Goal: Ask a question

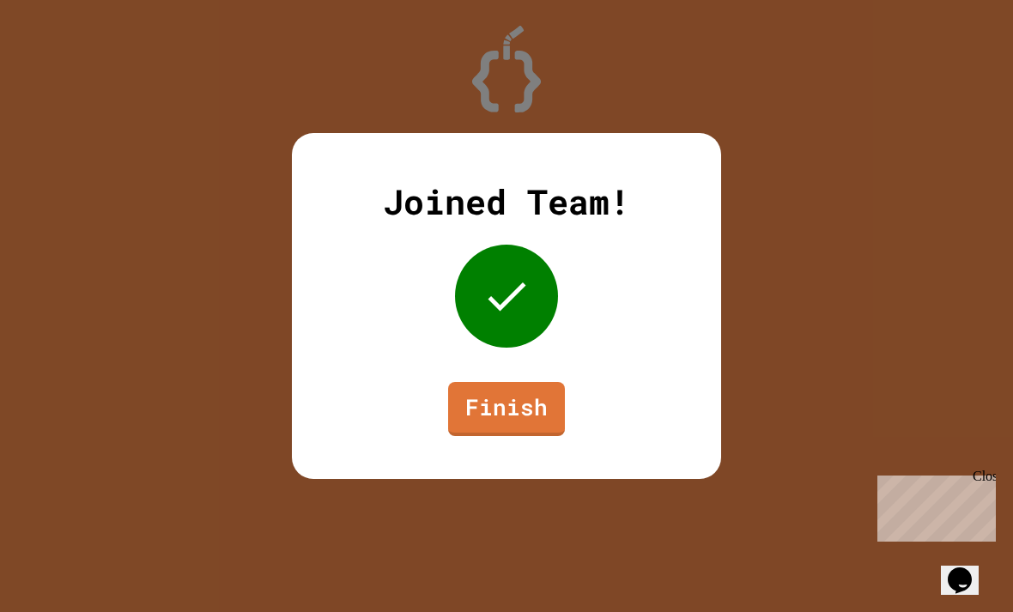
click at [523, 416] on link "Finish" at bounding box center [506, 409] width 117 height 54
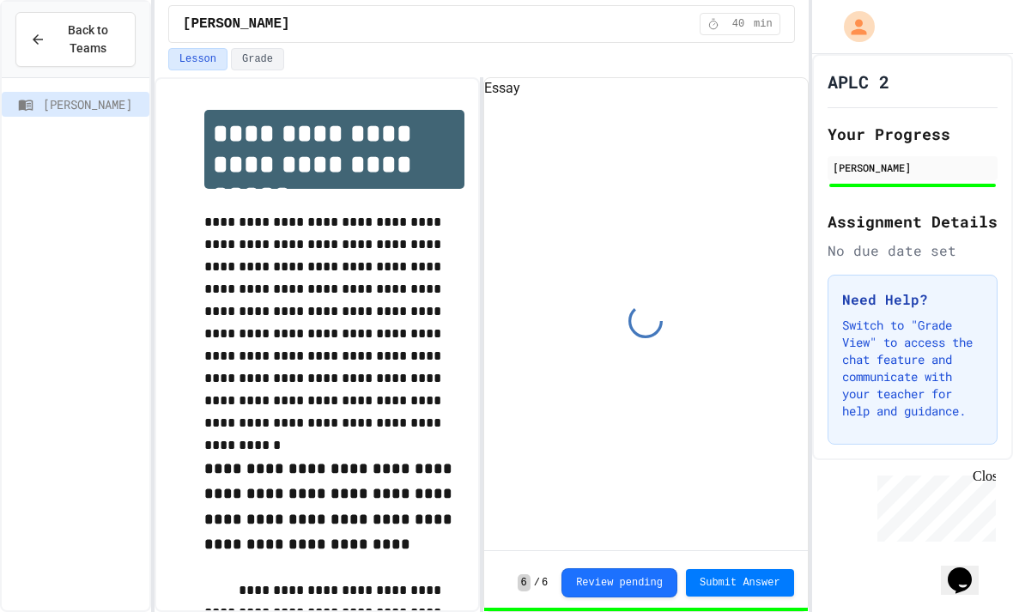
scroll to position [79, 0]
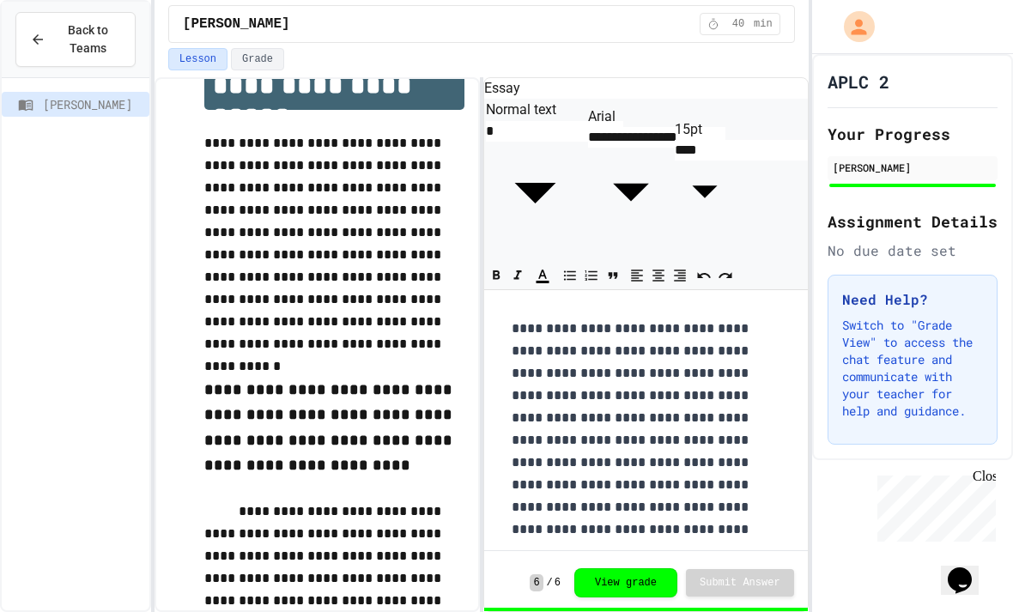
click at [633, 575] on button "View grade" at bounding box center [625, 582] width 103 height 29
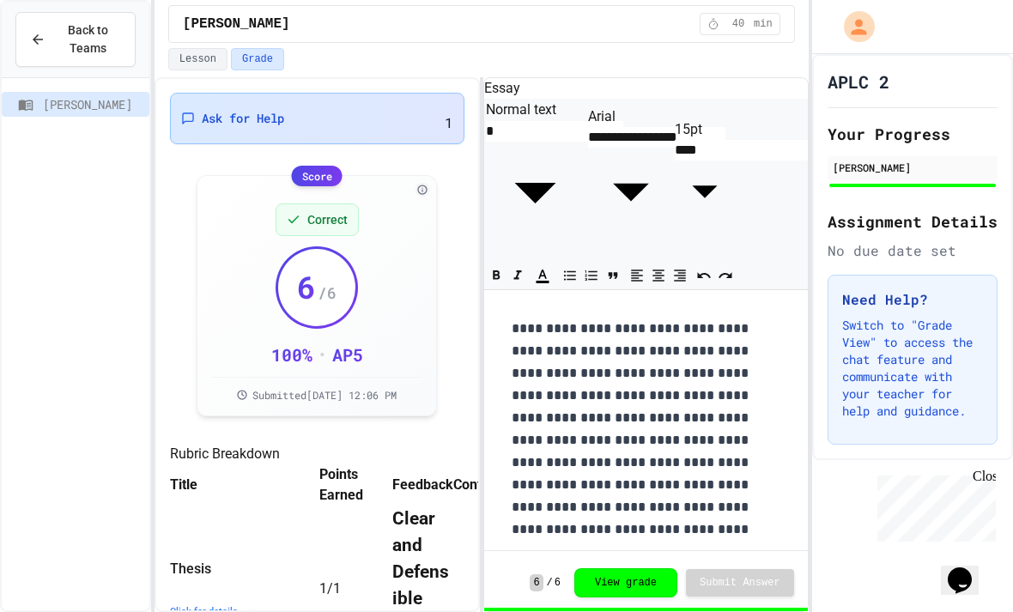
click at [208, 110] on span "Ask for Help" at bounding box center [243, 118] width 82 height 17
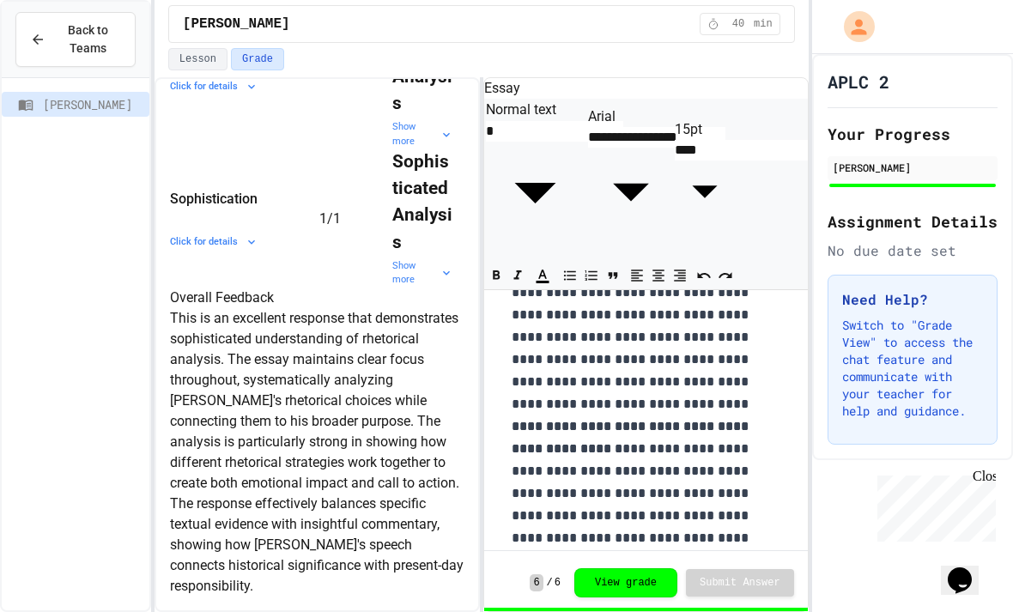
scroll to position [765, 0]
click at [392, 149] on div "Show more" at bounding box center [422, 134] width 61 height 28
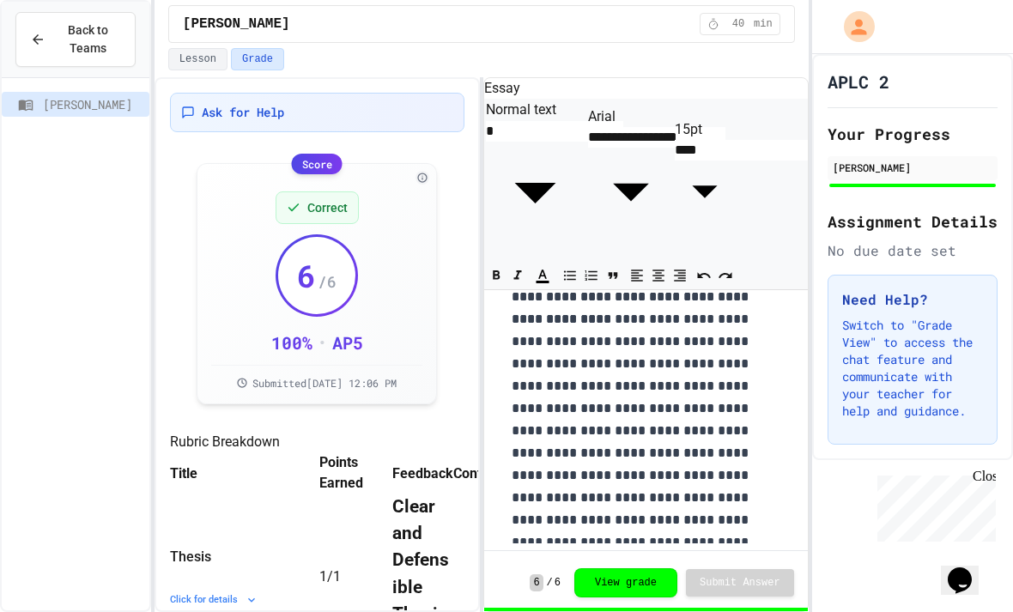
scroll to position [2196, 0]
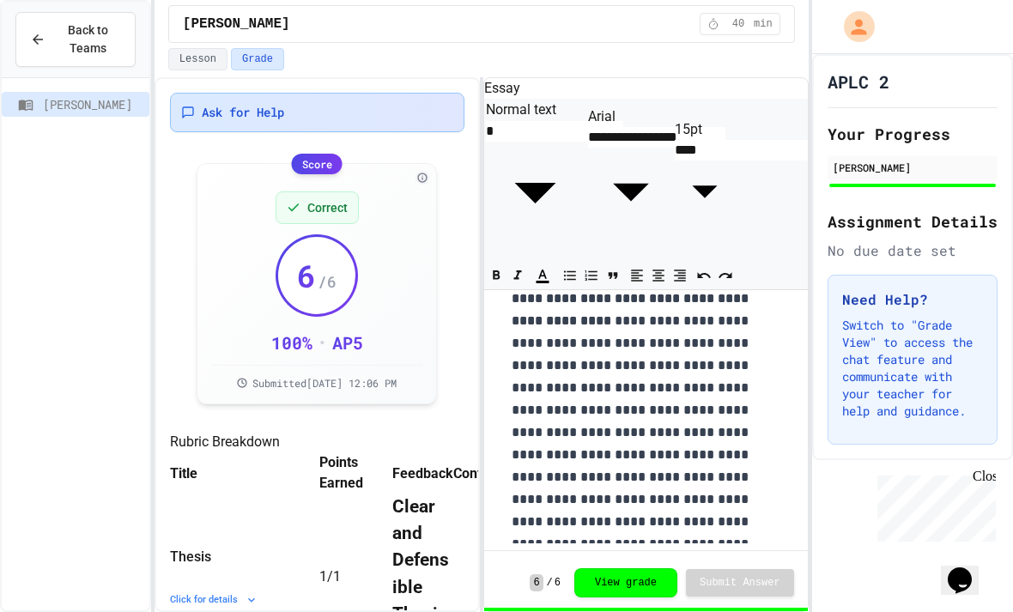
click at [266, 113] on span "Ask for Help" at bounding box center [243, 112] width 82 height 17
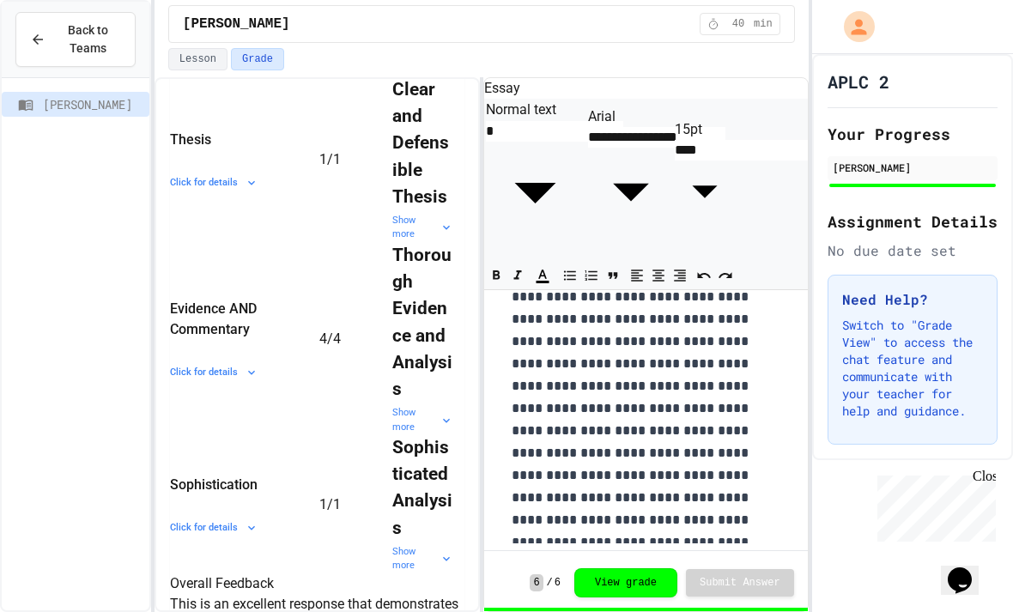
scroll to position [422, 0]
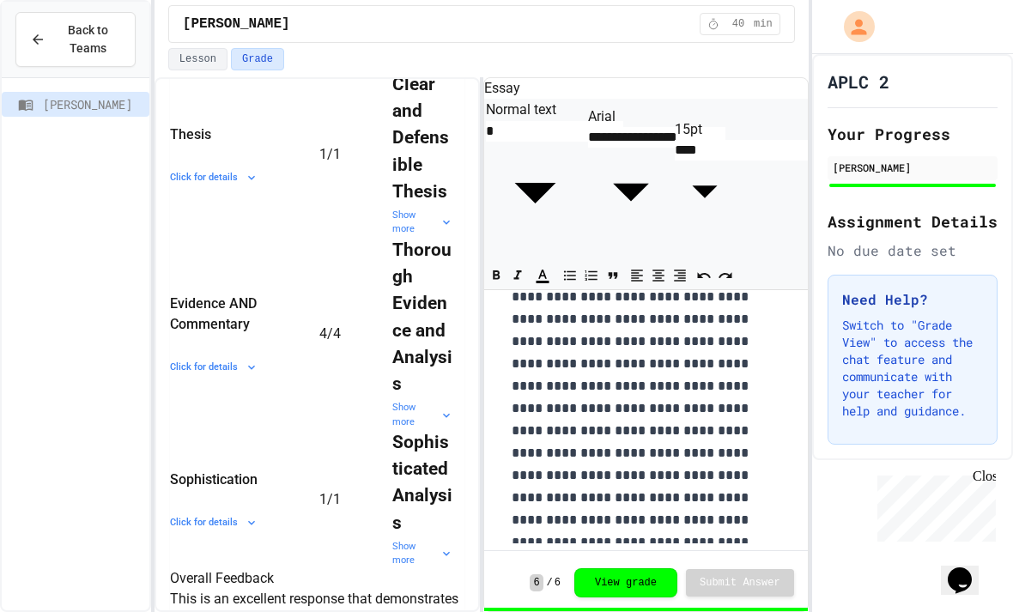
click at [392, 237] on div "Show more" at bounding box center [422, 223] width 61 height 28
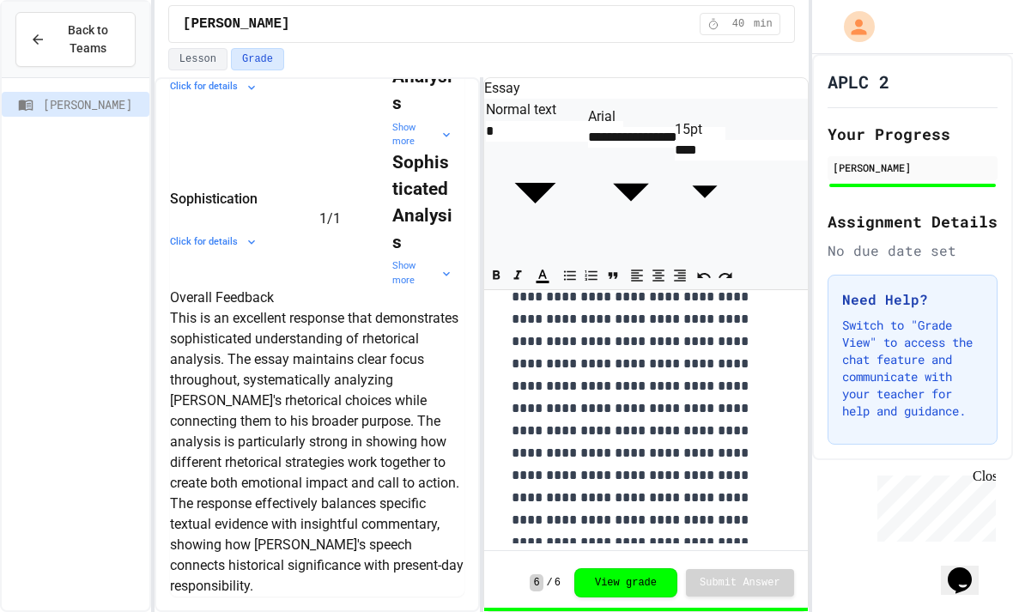
scroll to position [3017, 0]
click at [200, 94] on div "Click for details" at bounding box center [234, 87] width 129 height 15
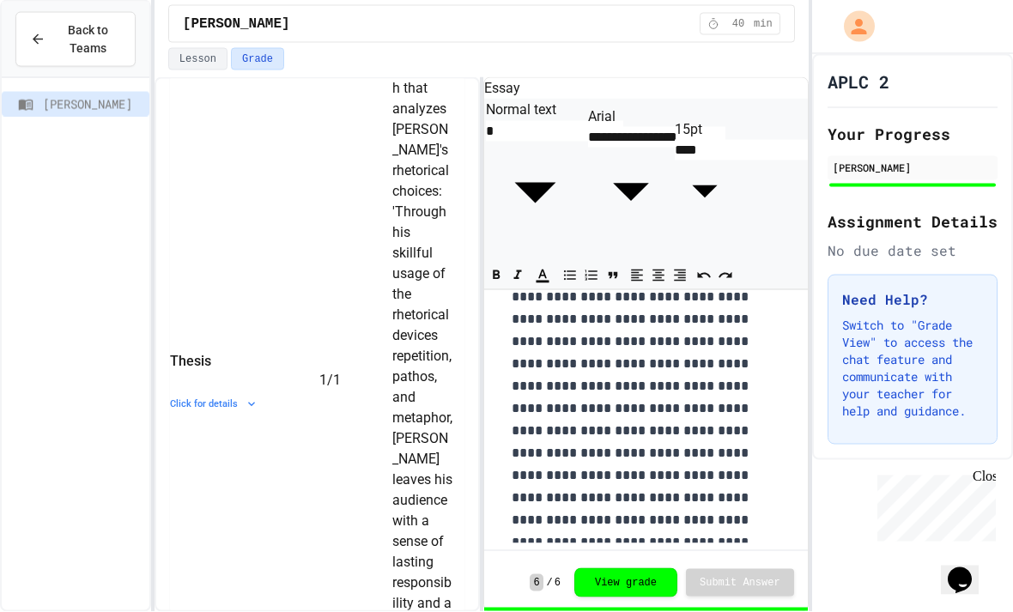
scroll to position [729, 0]
